Goal: Information Seeking & Learning: Compare options

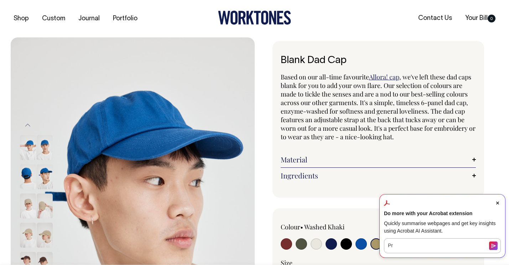
select select "Washed Khaki"
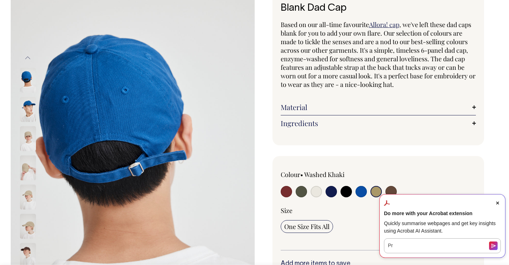
scroll to position [52, 0]
click at [27, 111] on img at bounding box center [28, 109] width 16 height 25
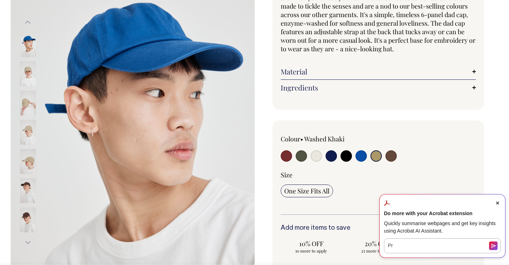
scroll to position [88, 0]
click at [318, 153] on input "radio" at bounding box center [316, 155] width 11 height 11
radio input "true"
select select "Natural"
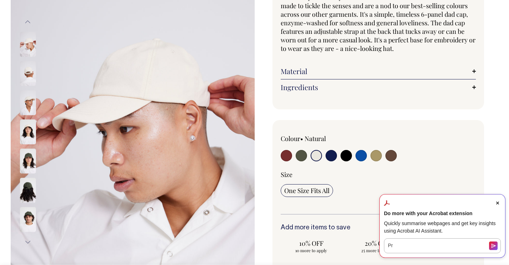
click at [392, 157] on input "radio" at bounding box center [391, 155] width 11 height 11
radio input "true"
select select "Espresso"
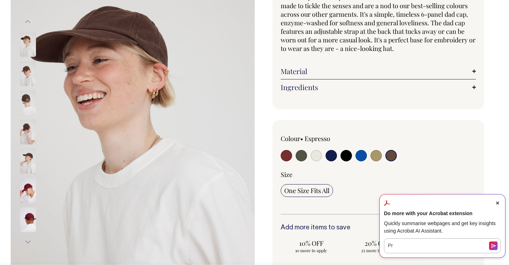
click at [377, 157] on input "radio" at bounding box center [376, 155] width 11 height 11
radio input "true"
select select "Washed Khaki"
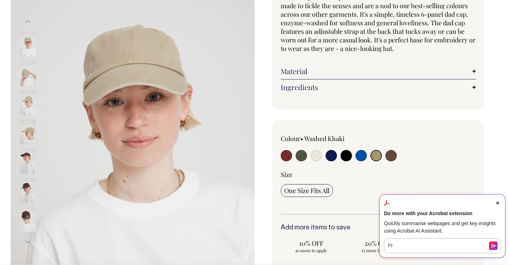
click at [393, 156] on input "radio" at bounding box center [391, 155] width 11 height 11
radio input "true"
select select "Espresso"
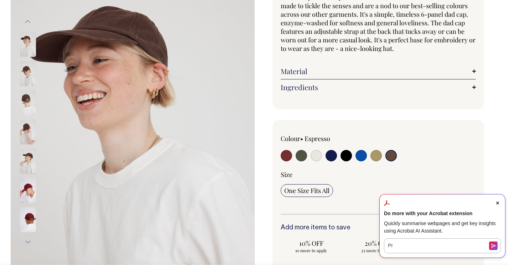
click at [371, 157] on label at bounding box center [376, 156] width 11 height 13
click at [371, 157] on input "radio" at bounding box center [376, 155] width 11 height 11
radio input "true"
select select "Washed Khaki"
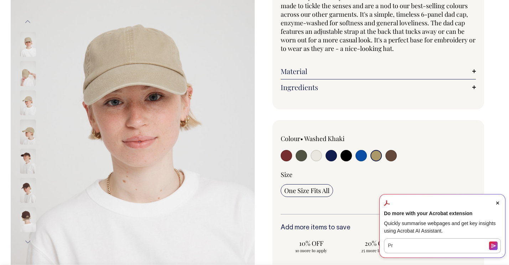
click at [498, 203] on icon "Close Acrobat AI Assistant Dialog" at bounding box center [497, 203] width 3 height 3
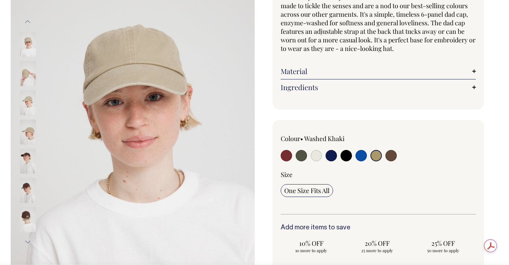
click at [394, 153] on input "radio" at bounding box center [391, 155] width 11 height 11
radio input "true"
select select "Espresso"
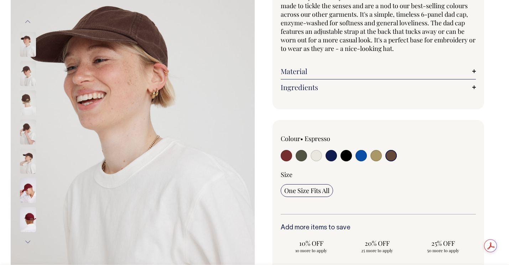
click at [376, 153] on input "radio" at bounding box center [376, 155] width 11 height 11
radio input "true"
select select "Washed Khaki"
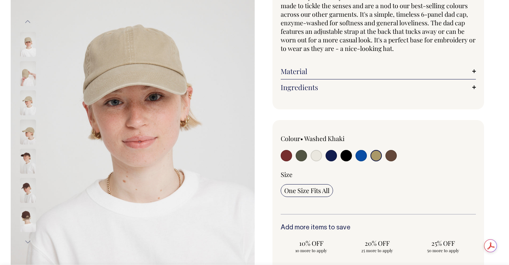
click at [312, 157] on input "radio" at bounding box center [316, 155] width 11 height 11
radio input "true"
select select "Natural"
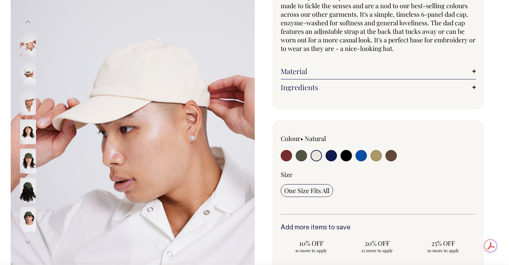
click at [300, 154] on input "radio" at bounding box center [301, 155] width 11 height 11
radio input "true"
select select "Olive"
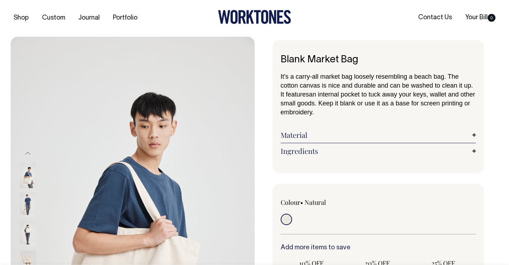
scroll to position [0, 0]
